Goal: Navigation & Orientation: Find specific page/section

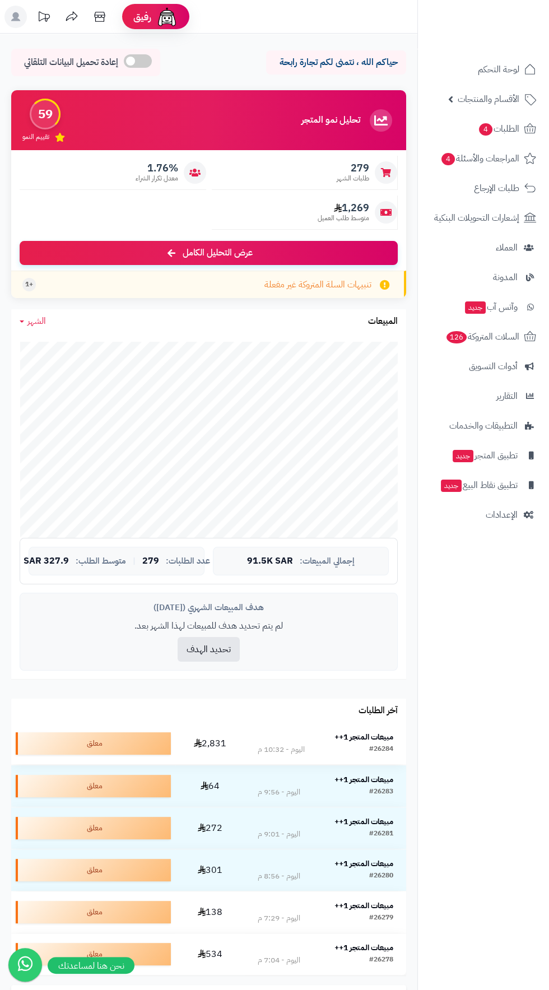
click at [369, 740] on strong "مبيعات المتجر 1++" at bounding box center [364, 737] width 59 height 12
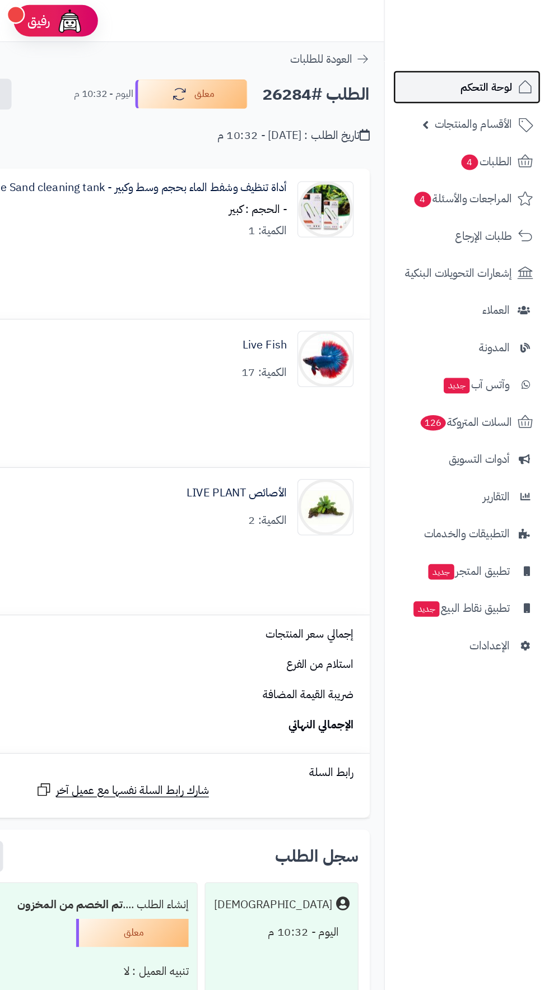
click at [482, 69] on span "لوحة التحكم" at bounding box center [499, 70] width 41 height 16
